Goal: Check status

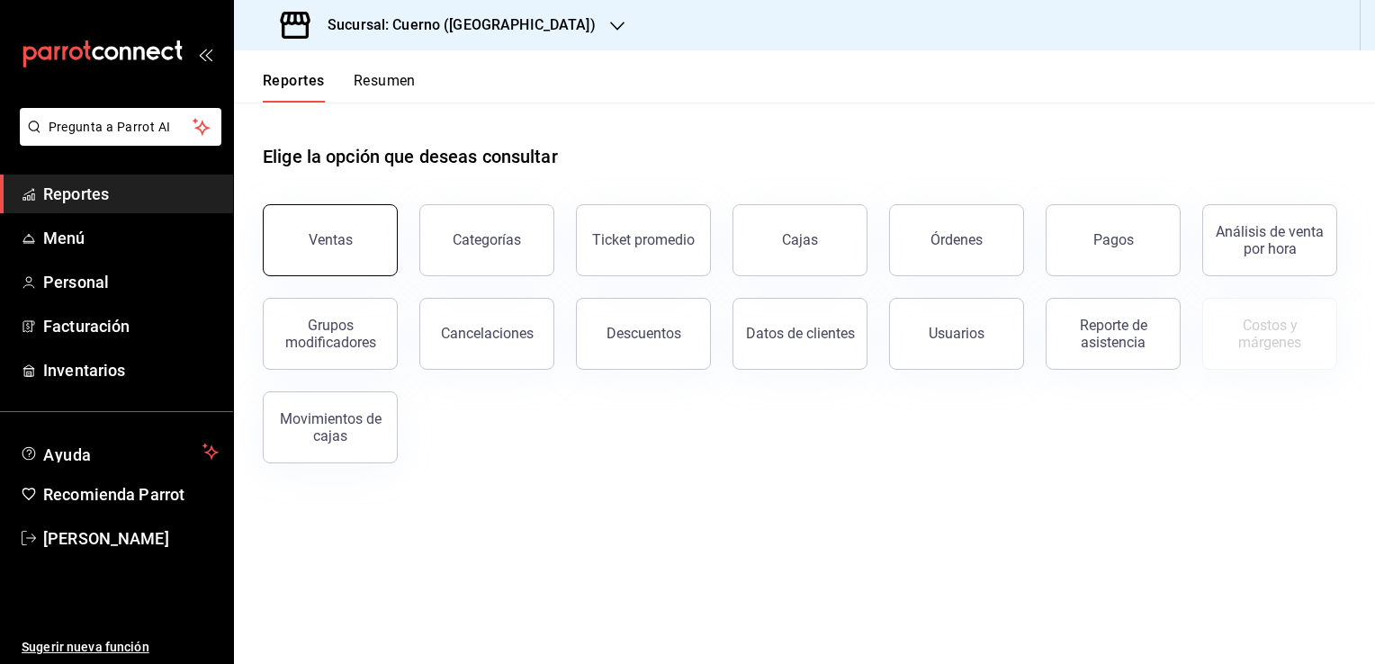
click at [367, 234] on button "Ventas" at bounding box center [330, 240] width 135 height 72
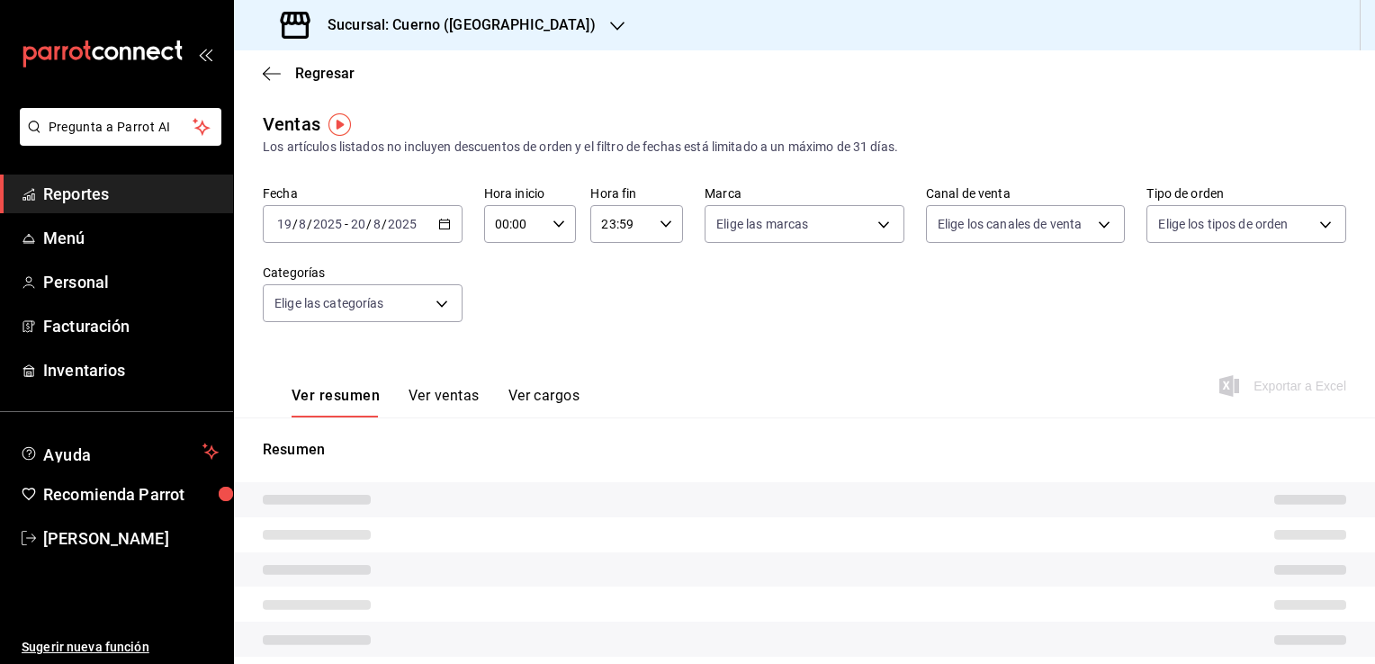
type input "05:00"
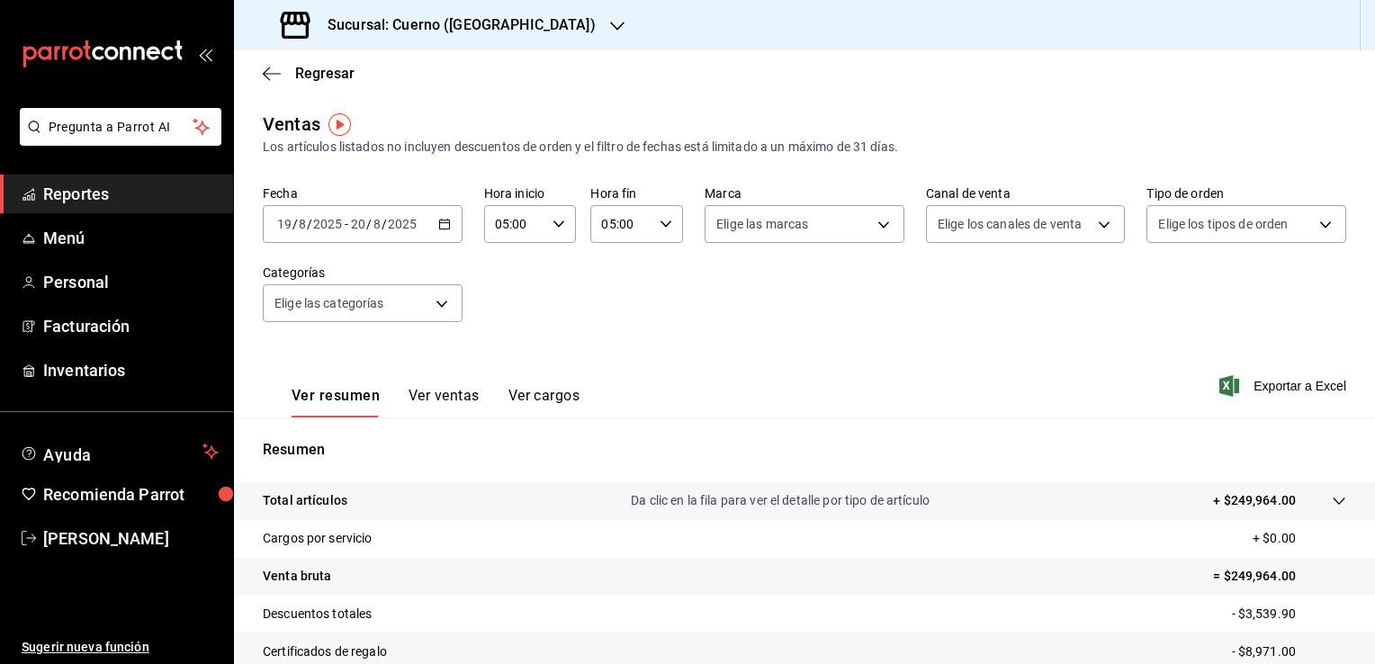
click at [443, 225] on icon "button" at bounding box center [444, 224] width 13 height 13
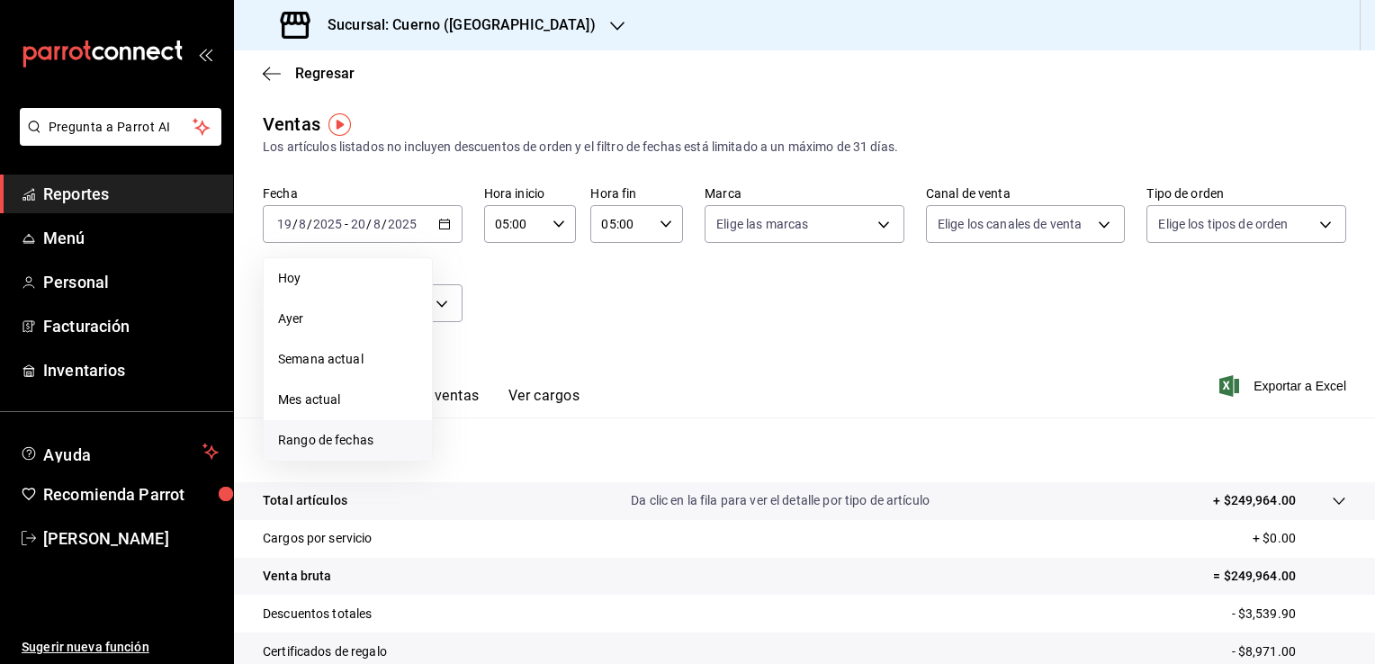
click at [353, 440] on span "Rango de fechas" at bounding box center [347, 440] width 139 height 19
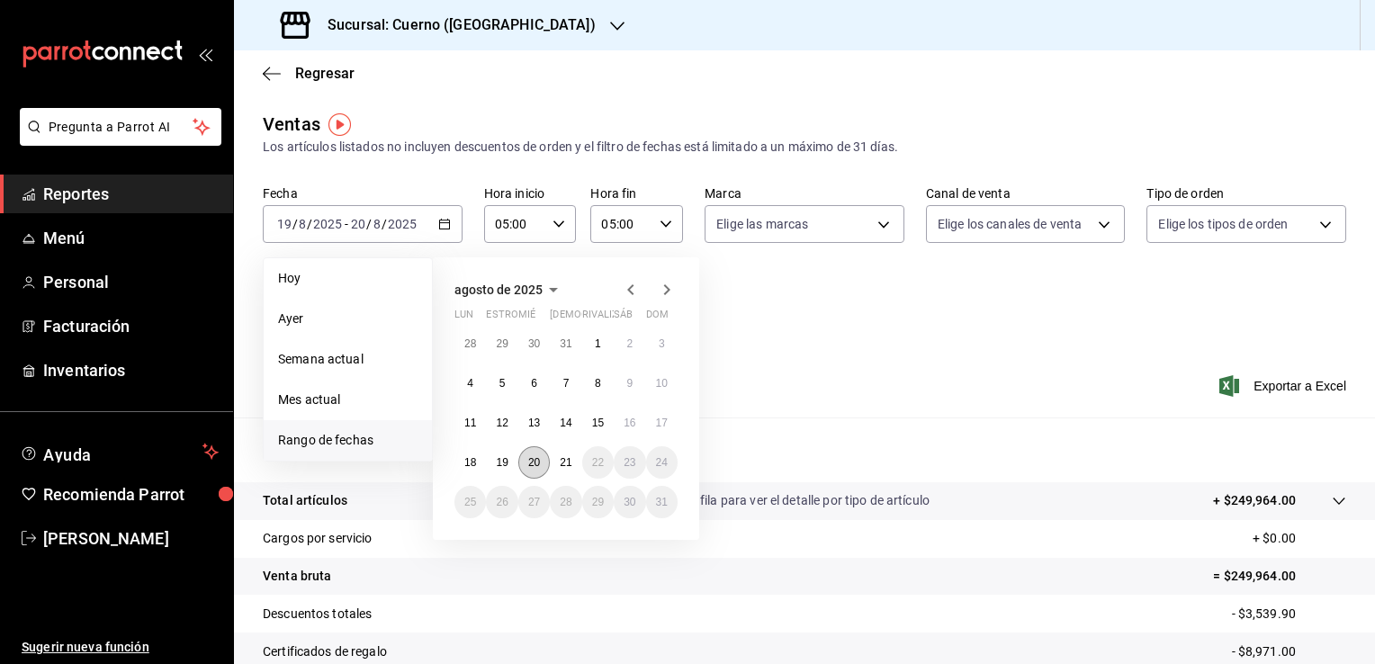
click at [528, 463] on abbr "20" at bounding box center [534, 462] width 12 height 13
click at [558, 463] on button "21" at bounding box center [565, 462] width 31 height 32
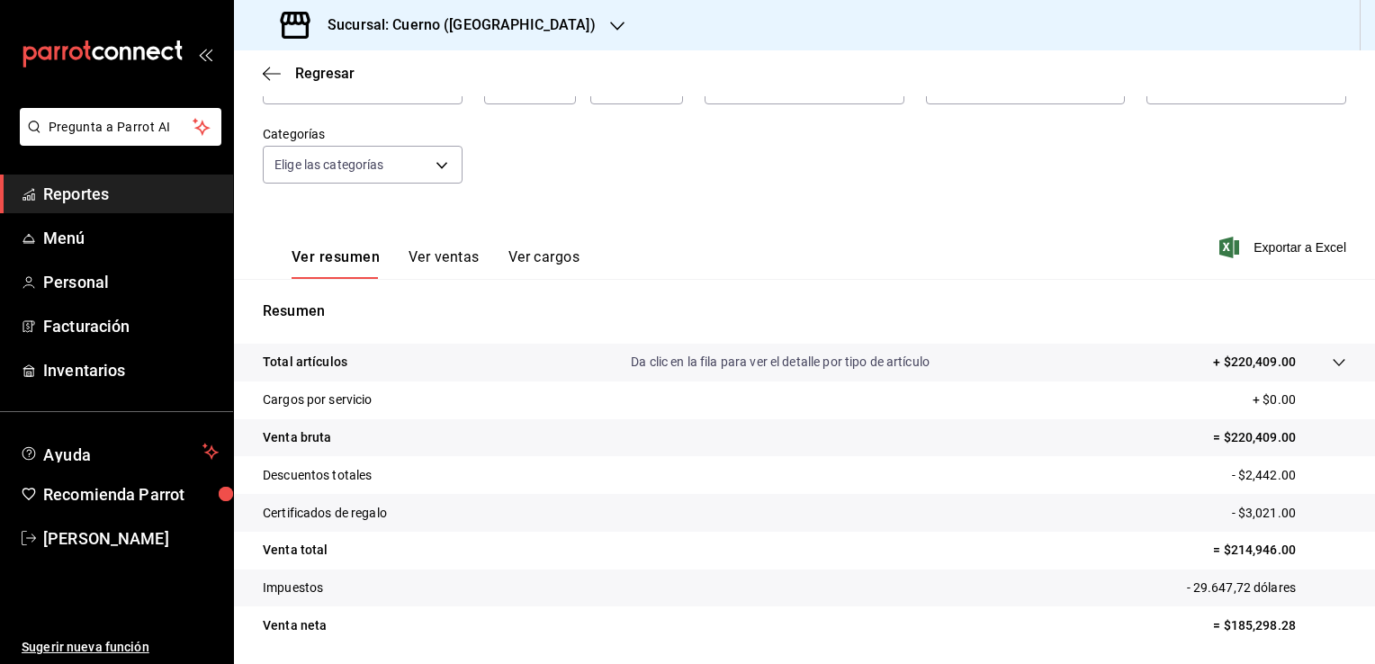
scroll to position [198, 0]
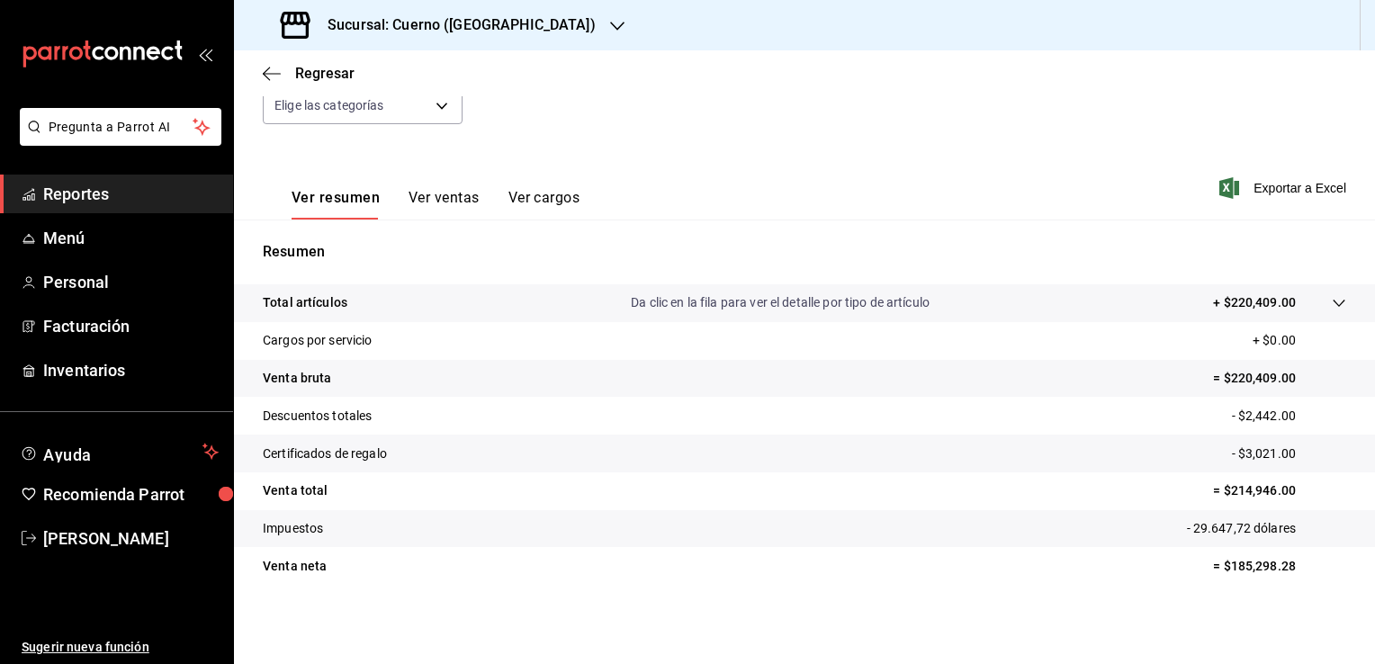
click at [1038, 295] on div "Total artículos Da clic en la fila para ver el detalle por tipo de artículo + $…" at bounding box center [779, 302] width 1033 height 19
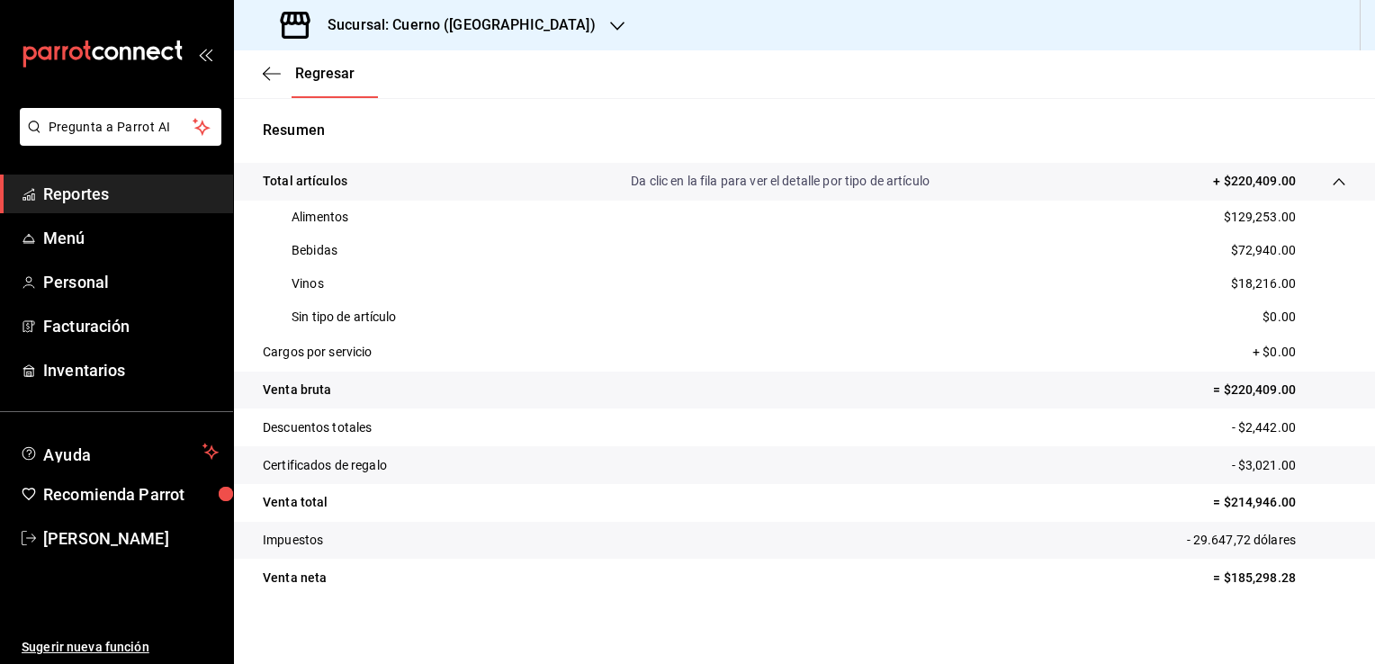
scroll to position [331, 0]
